Goal: Task Accomplishment & Management: Manage account settings

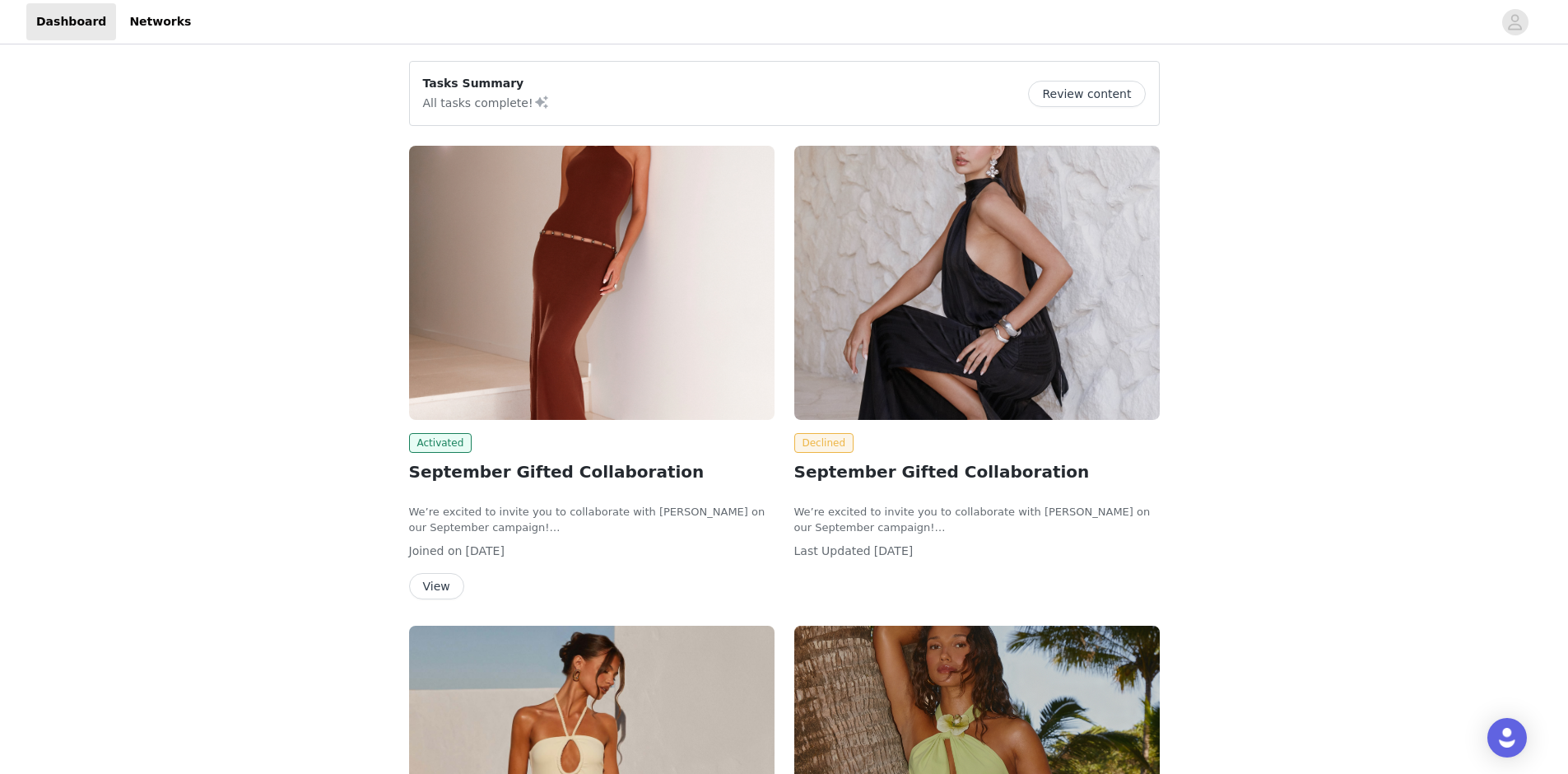
drag, startPoint x: 963, startPoint y: 465, endPoint x: 950, endPoint y: 467, distance: 13.2
click at [962, 465] on h2 "September Gifted Collaboration" at bounding box center [977, 471] width 365 height 25
click at [882, 476] on h2 "September Gifted Collaboration" at bounding box center [977, 471] width 365 height 25
click at [813, 439] on span "Declined" at bounding box center [824, 442] width 60 height 20
click at [418, 588] on button "View" at bounding box center [436, 586] width 55 height 26
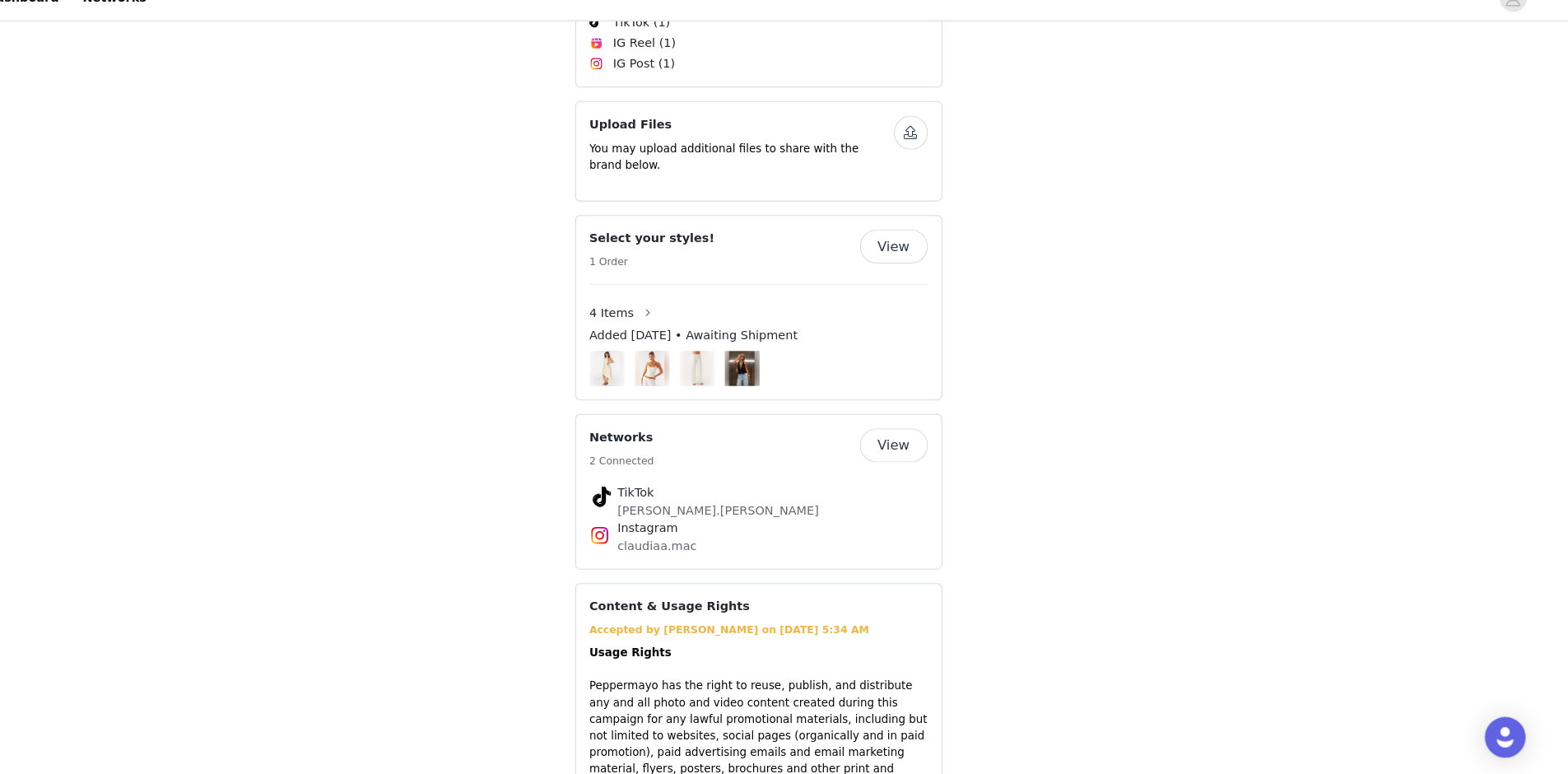
scroll to position [1058, 0]
